Goal: Task Accomplishment & Management: Use online tool/utility

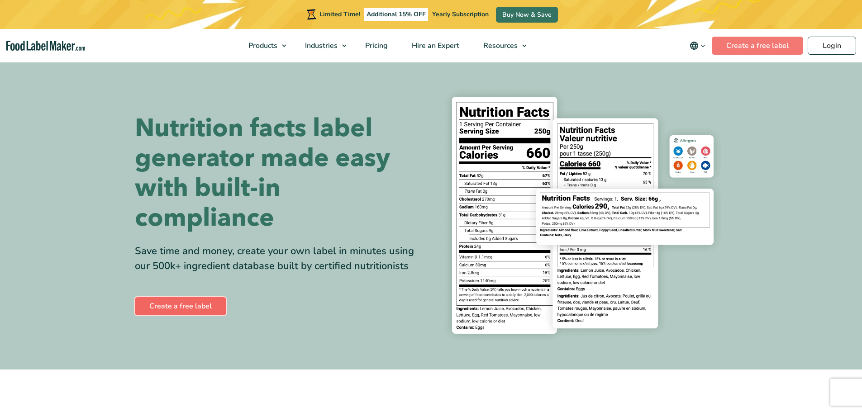
click at [190, 305] on link "Create a free label" at bounding box center [180, 306] width 91 height 18
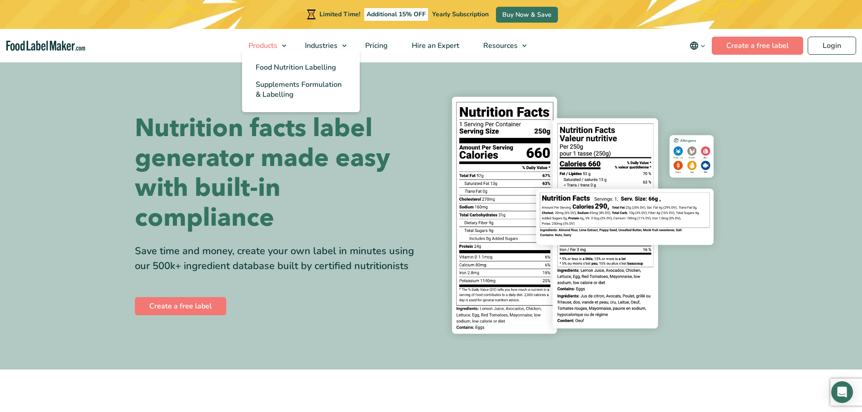
click at [283, 44] on link "Products" at bounding box center [264, 45] width 54 height 33
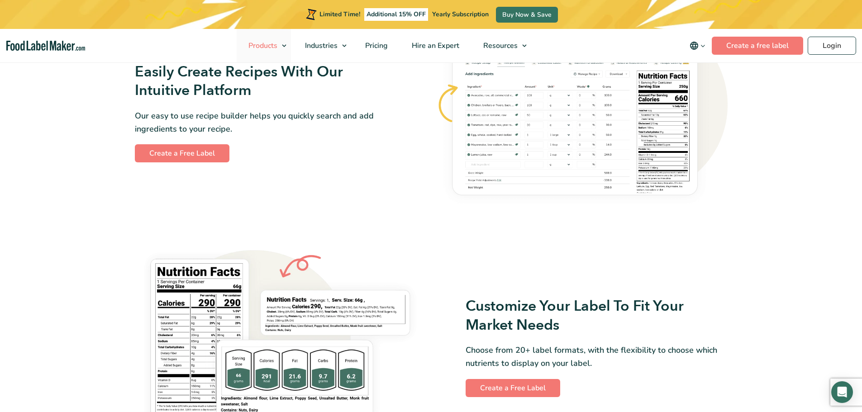
scroll to position [588, 0]
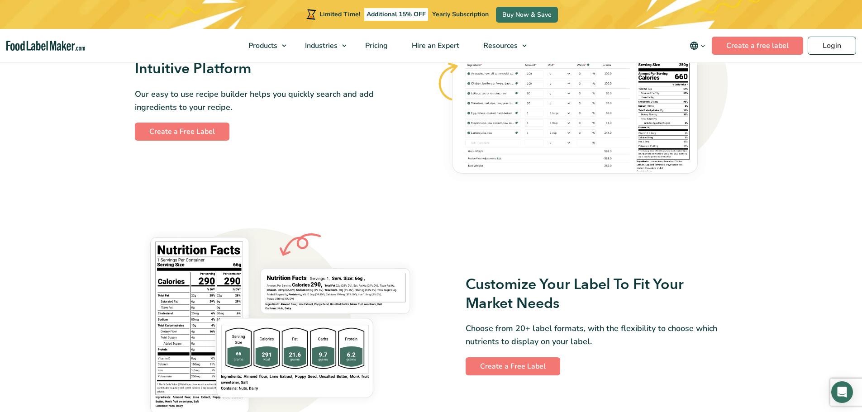
click at [546, 134] on img at bounding box center [582, 91] width 291 height 196
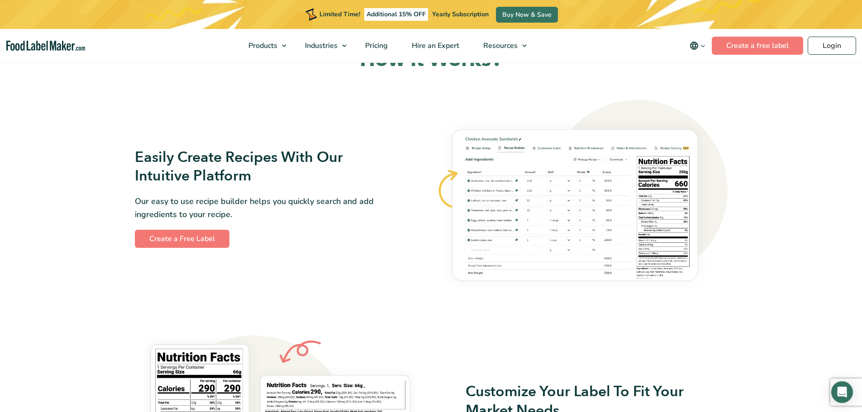
scroll to position [452, 0]
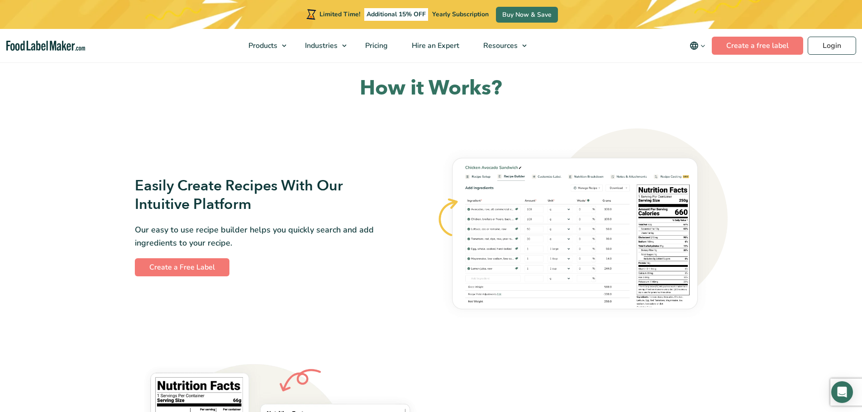
click at [520, 228] on img at bounding box center [582, 226] width 291 height 196
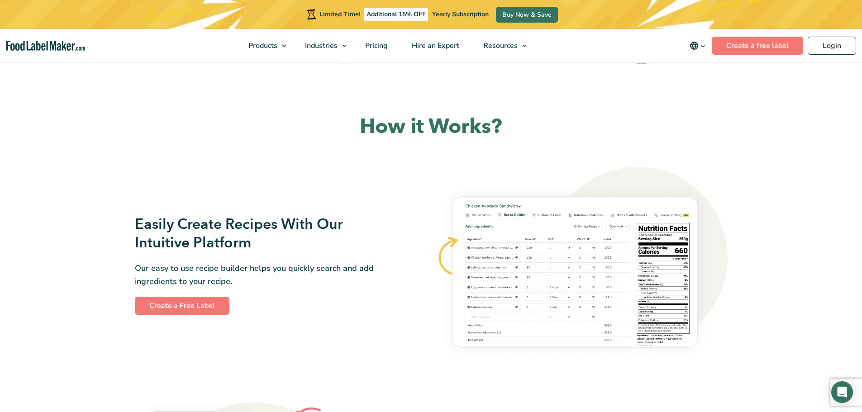
scroll to position [498, 0]
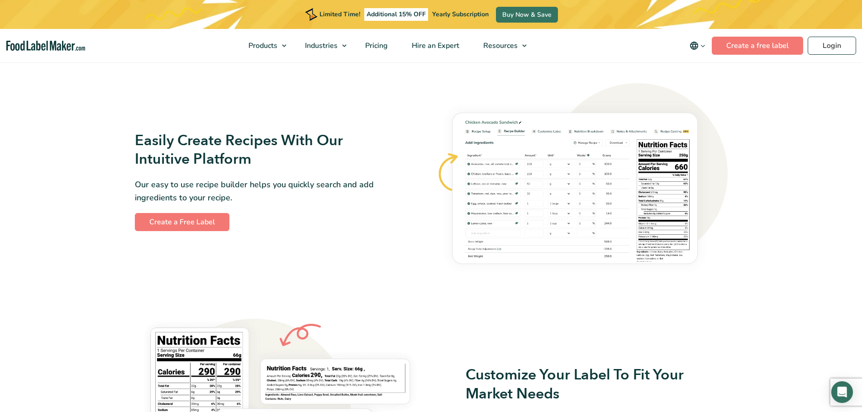
click at [500, 190] on img at bounding box center [582, 181] width 291 height 196
click at [631, 169] on img at bounding box center [582, 181] width 291 height 196
click at [518, 234] on img at bounding box center [582, 181] width 291 height 196
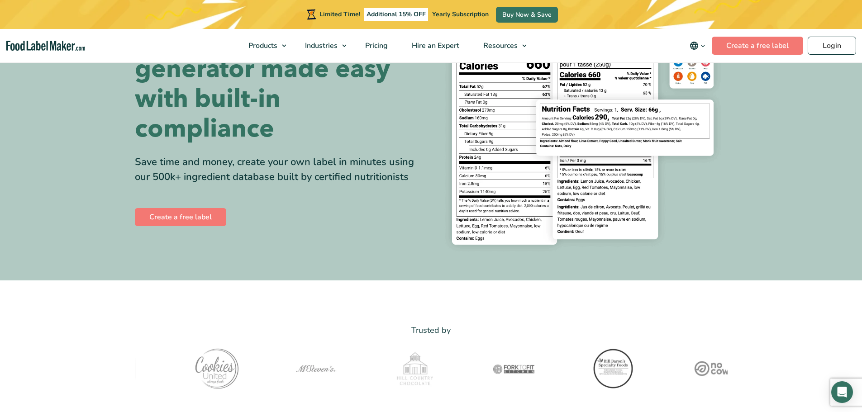
scroll to position [0, 0]
